Goal: Task Accomplishment & Management: Use online tool/utility

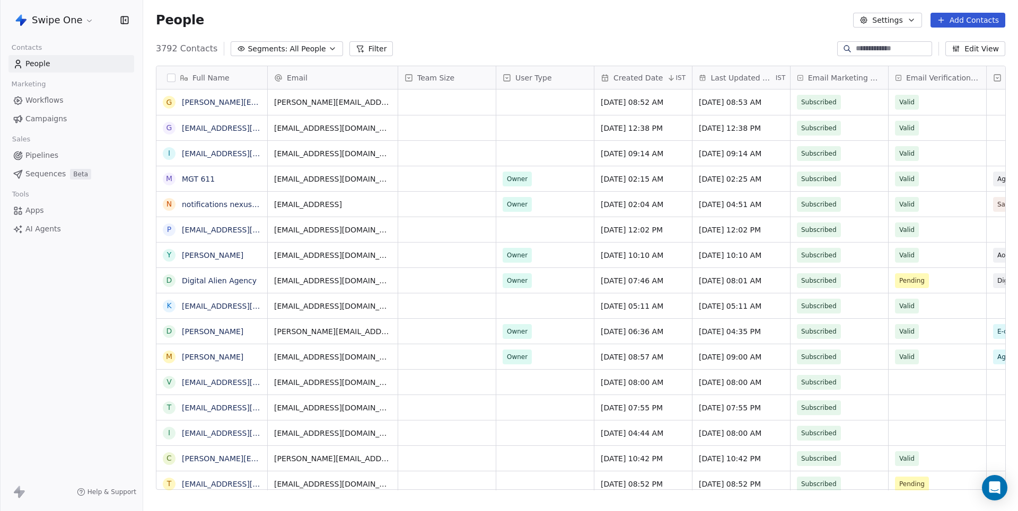
scroll to position [450, 874]
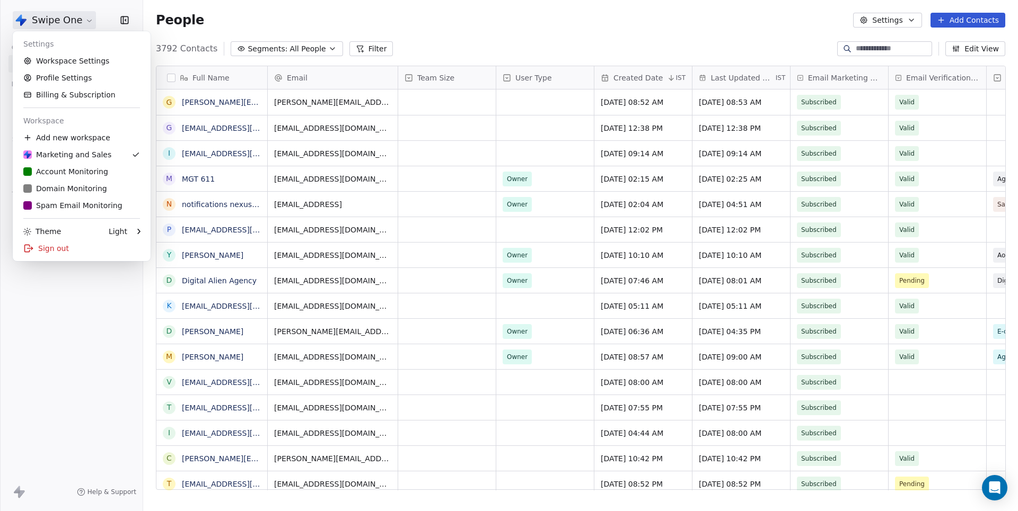
click at [78, 28] on html "Swipe One Contacts People Marketing Workflows Campaigns Sales Pipelines Sequenc…" at bounding box center [509, 255] width 1018 height 511
click at [69, 200] on div "S Spam Email Monitoring" at bounding box center [72, 205] width 99 height 11
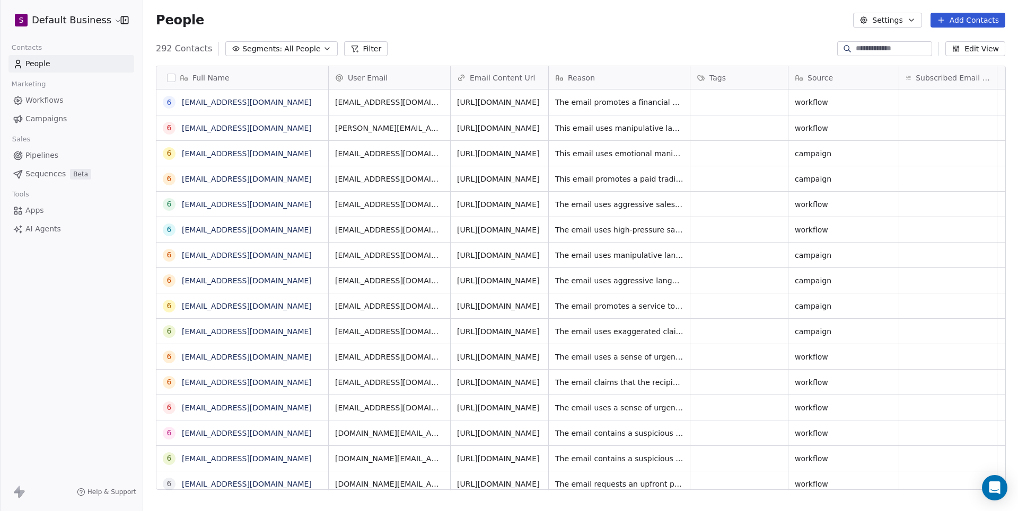
scroll to position [450, 874]
click at [690, 101] on icon "grid" at bounding box center [694, 100] width 8 height 8
click at [492, 43] on div "292 Contacts Segments: All People Filter Edit View" at bounding box center [580, 48] width 874 height 17
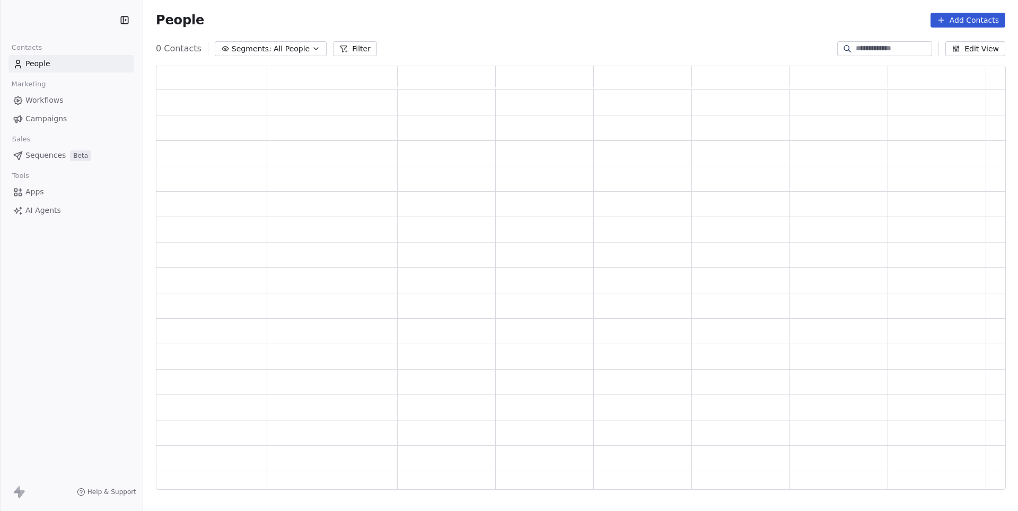
scroll to position [425, 848]
